Goal: Information Seeking & Learning: Learn about a topic

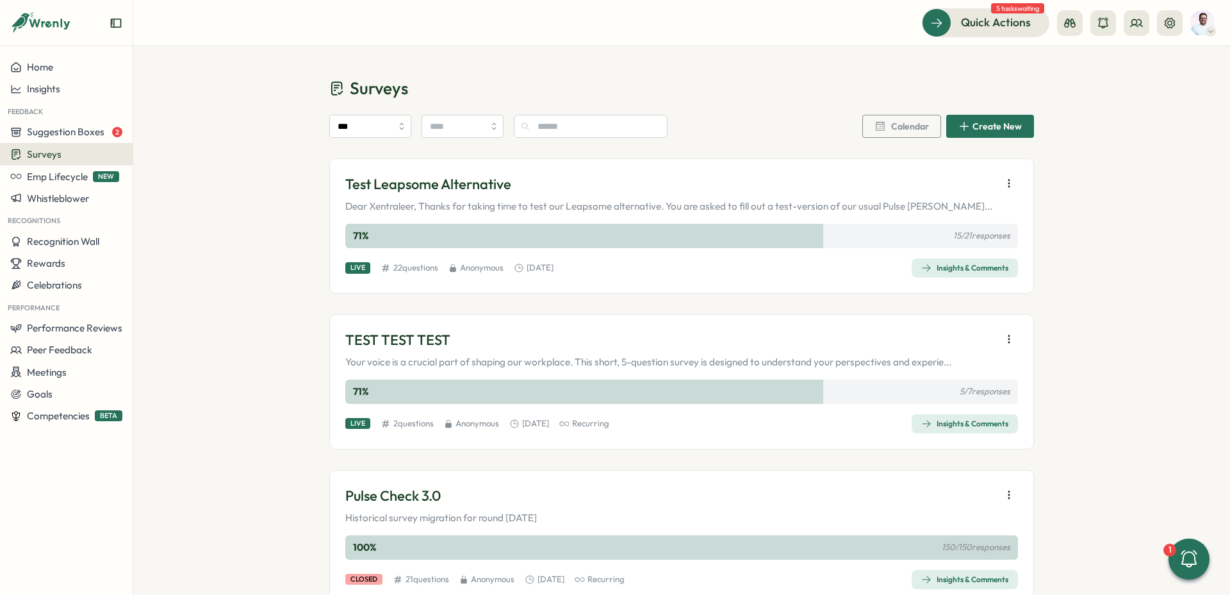
click at [1008, 183] on icon "button" at bounding box center [1008, 183] width 1 height 7
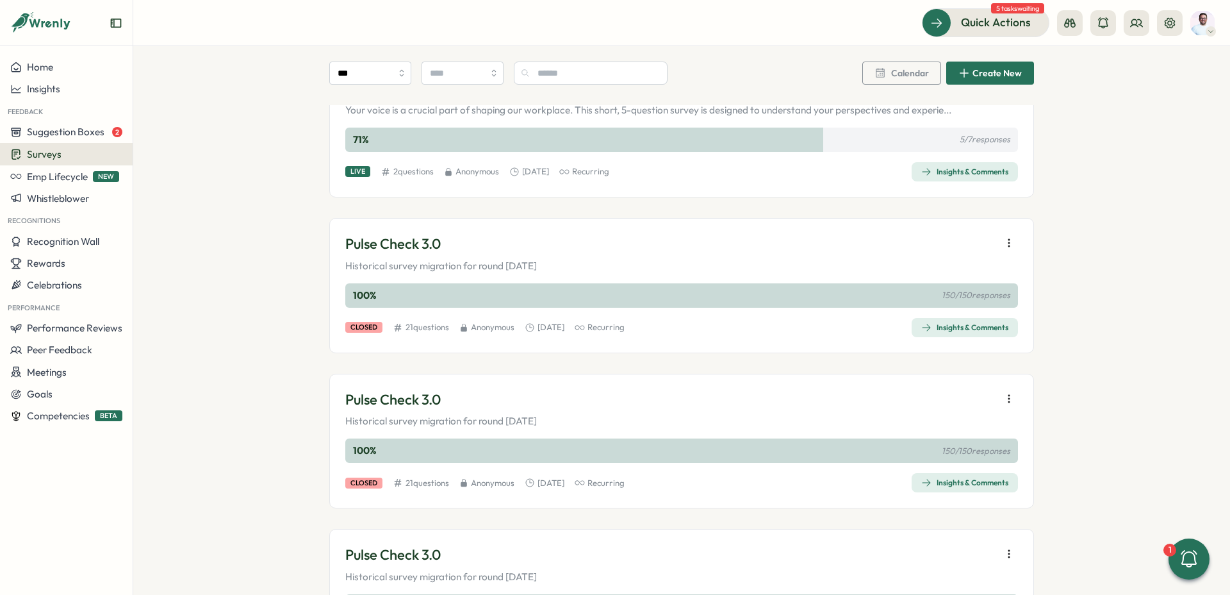
scroll to position [256, 0]
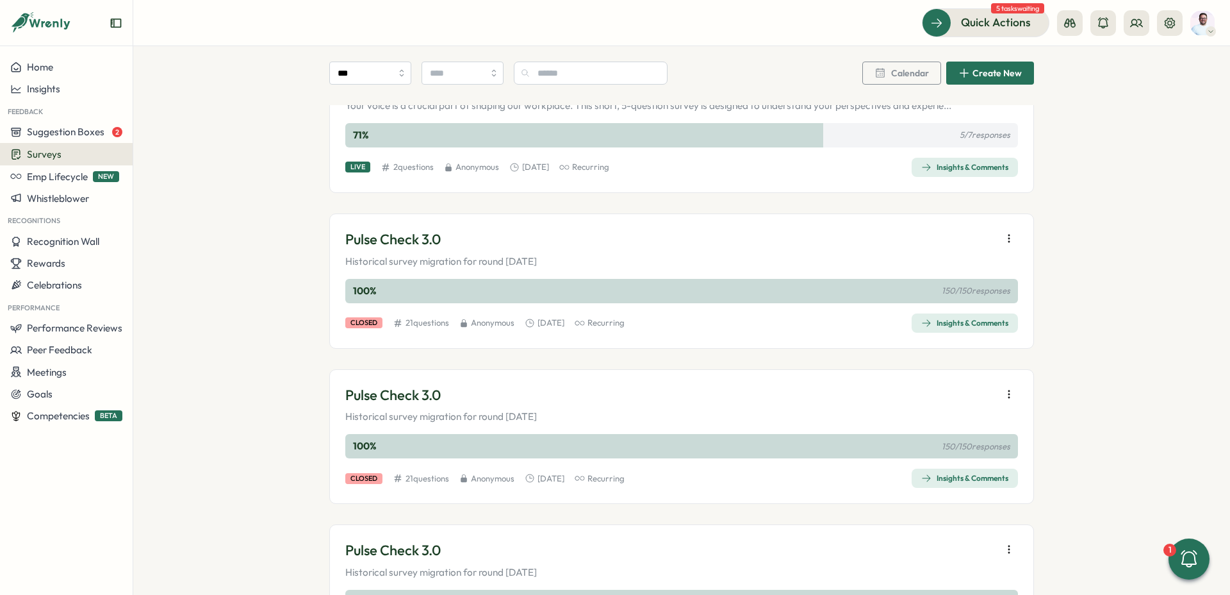
click at [1008, 238] on icon "button" at bounding box center [1009, 238] width 13 height 13
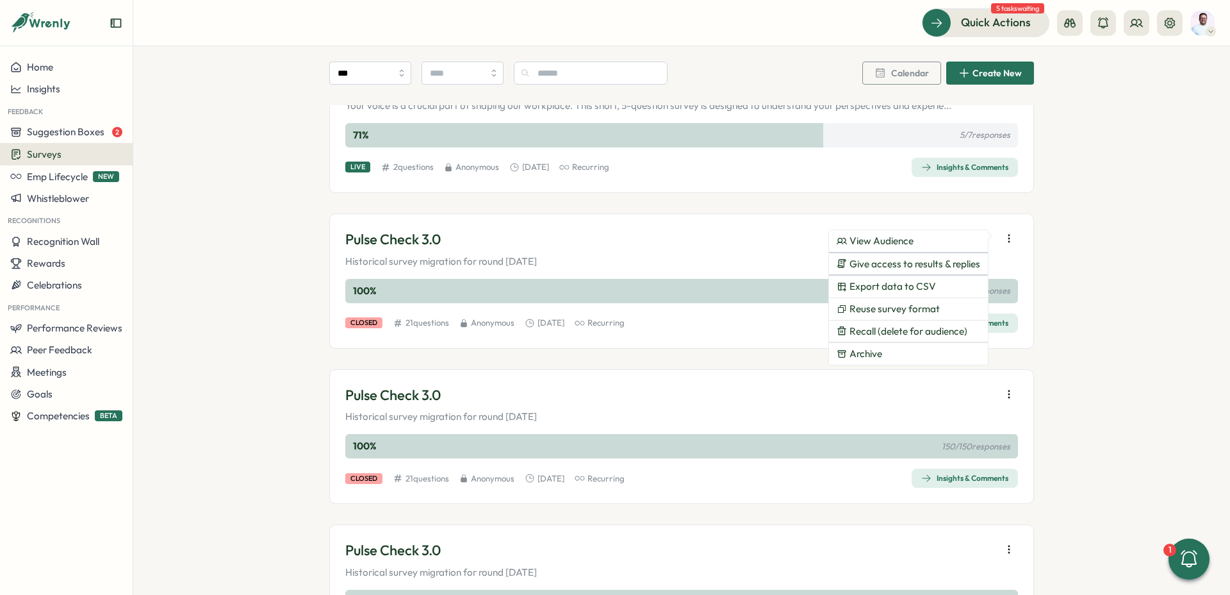
drag, startPoint x: 789, startPoint y: 249, endPoint x: 833, endPoint y: 259, distance: 45.2
click at [791, 249] on div "Pulse Check 3.0 Historical survey migration for round 2025-09-10" at bounding box center [681, 248] width 673 height 39
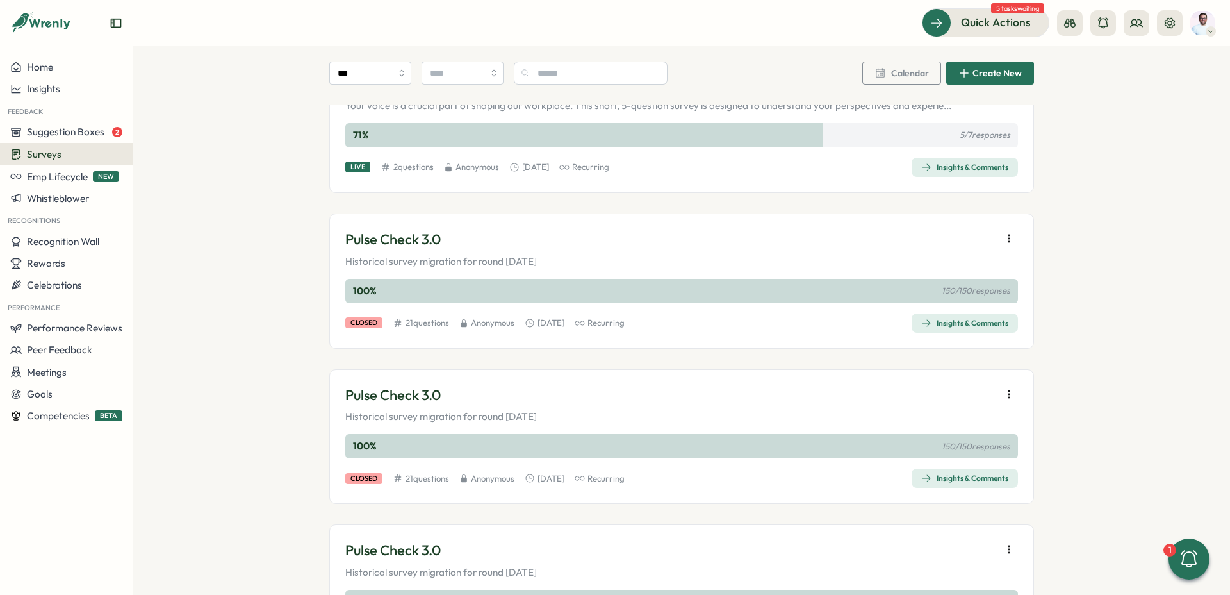
click at [963, 322] on div "Insights & Comments" at bounding box center [964, 323] width 87 height 10
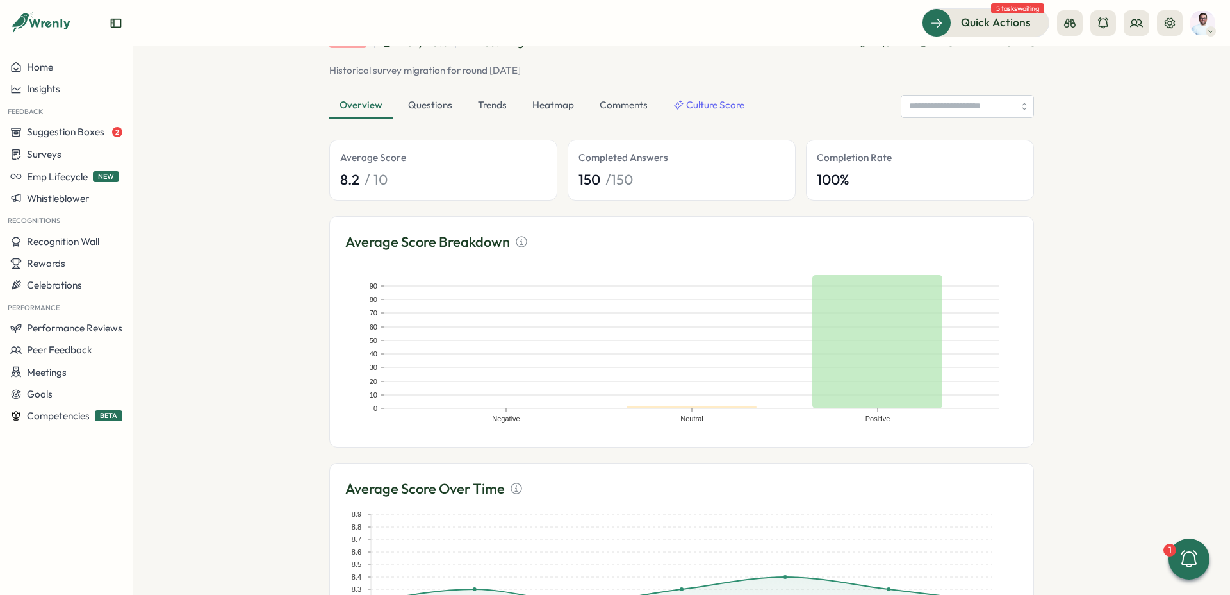
scroll to position [84, 0]
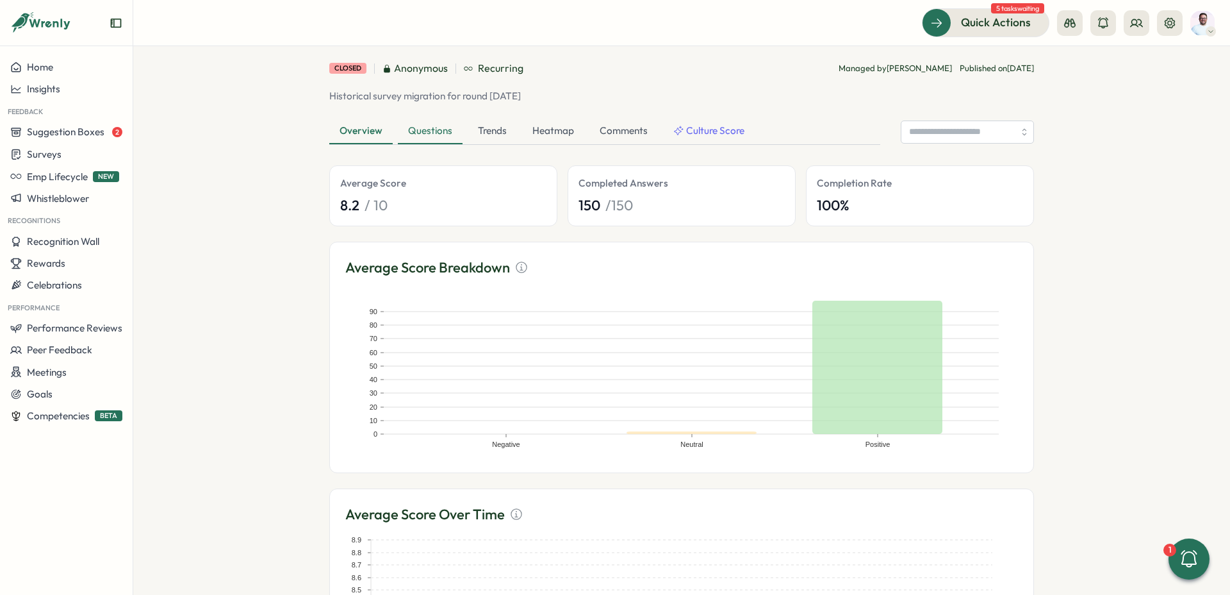
click at [429, 131] on div "Questions" at bounding box center [430, 132] width 65 height 26
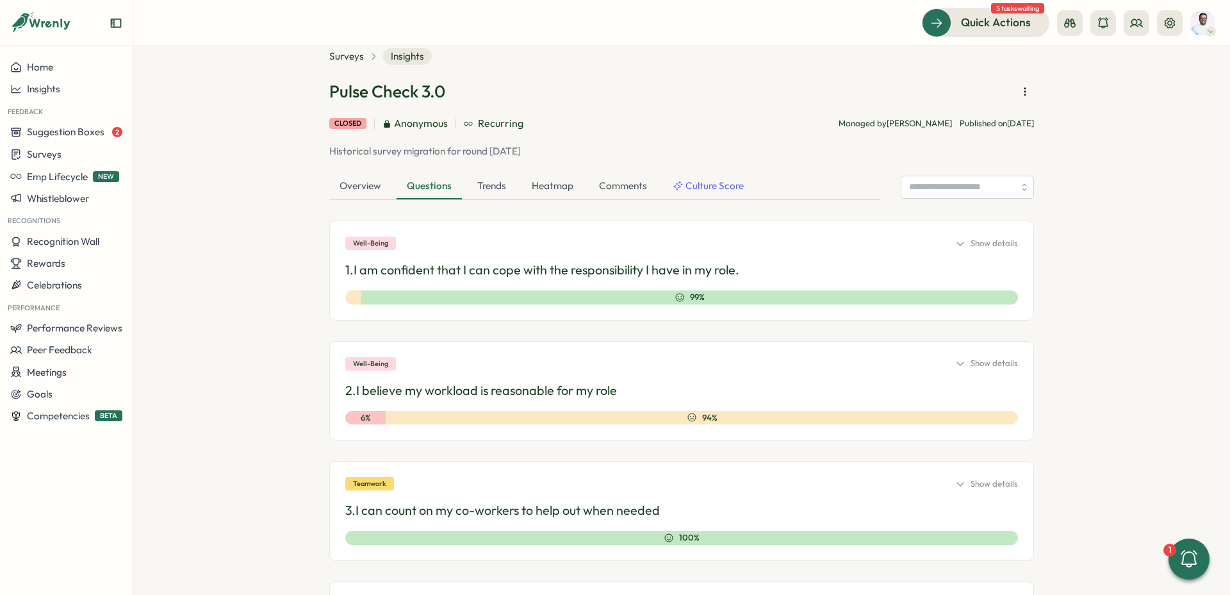
scroll to position [52, 0]
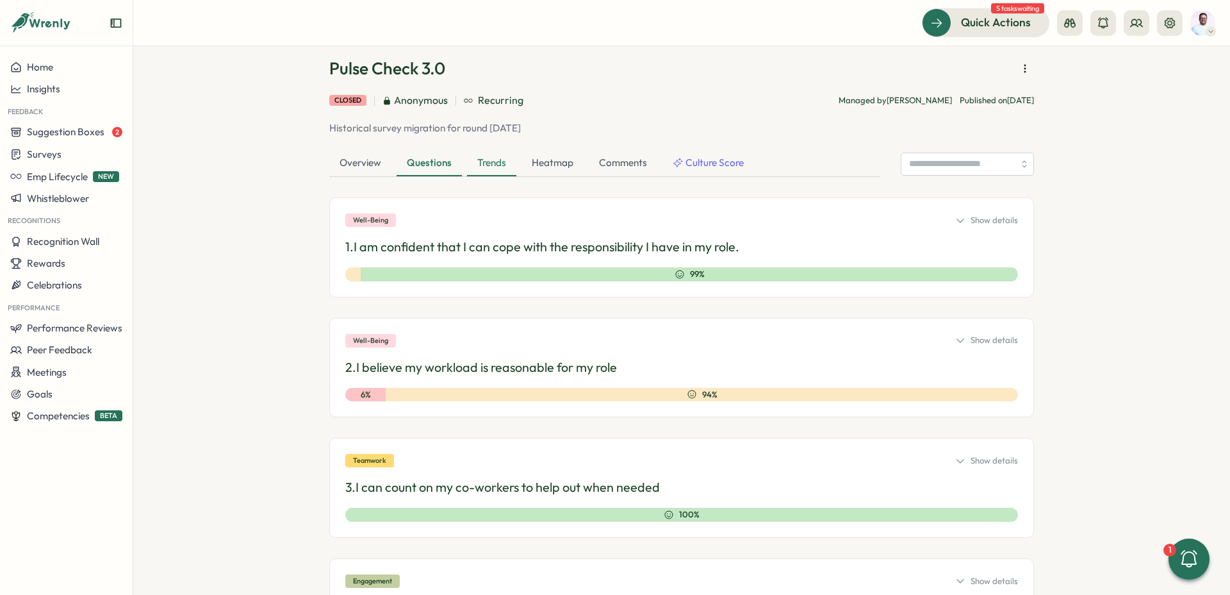
click at [488, 168] on div "Trends" at bounding box center [491, 164] width 49 height 26
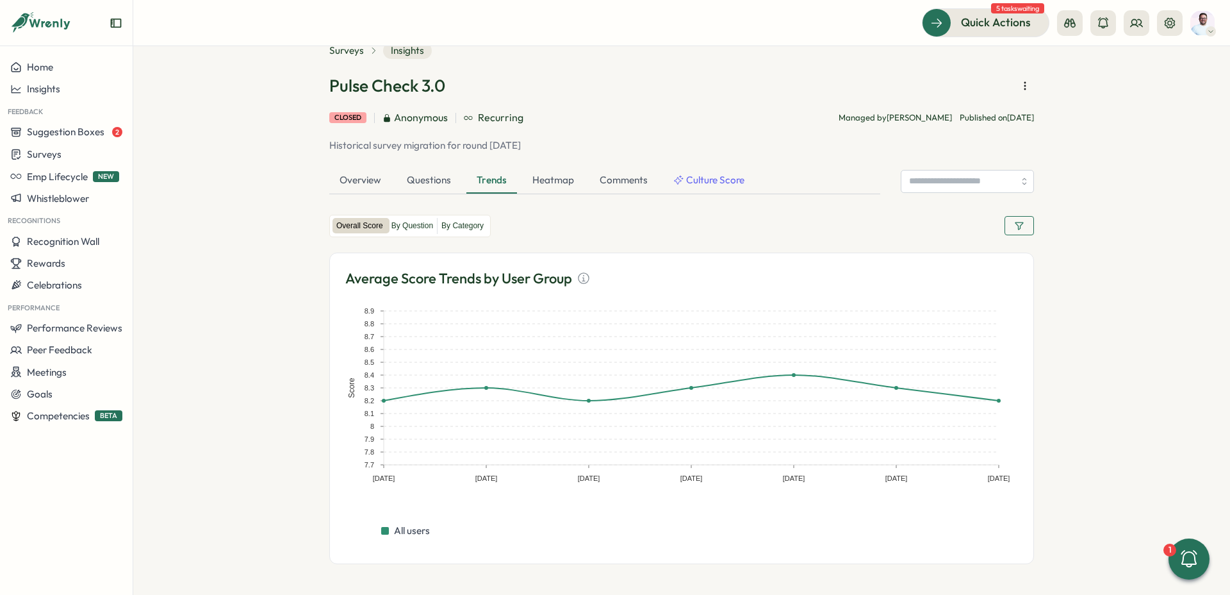
scroll to position [33, 0]
